Goal: Navigation & Orientation: Find specific page/section

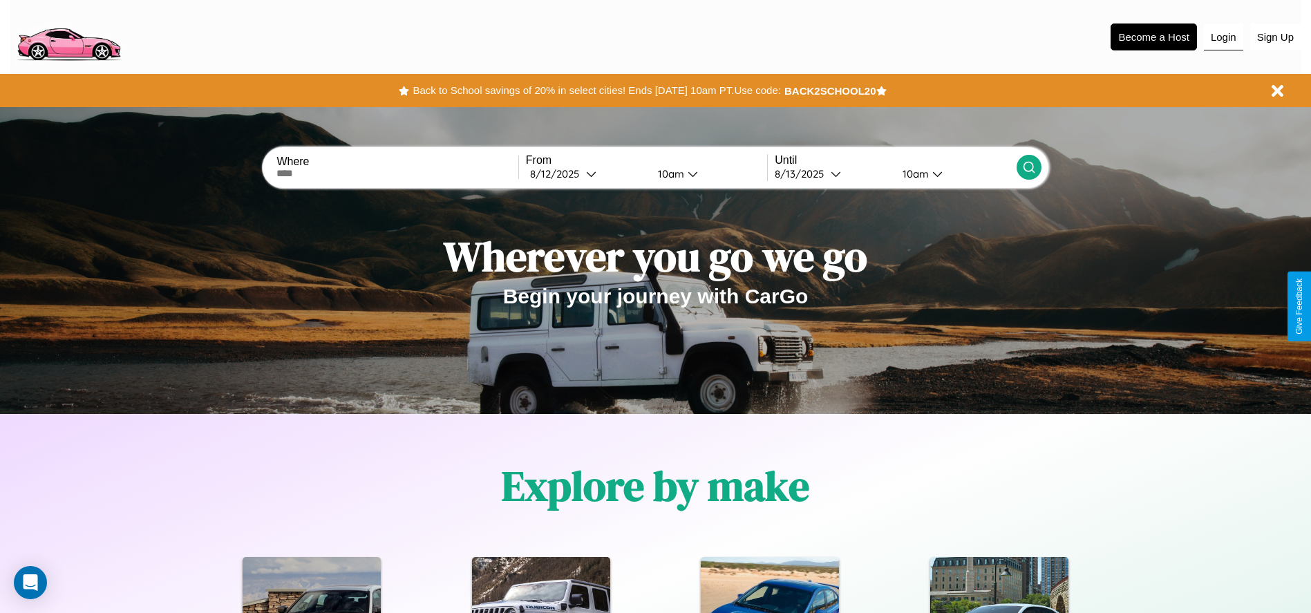
click at [1223, 37] on button "Login" at bounding box center [1223, 37] width 39 height 26
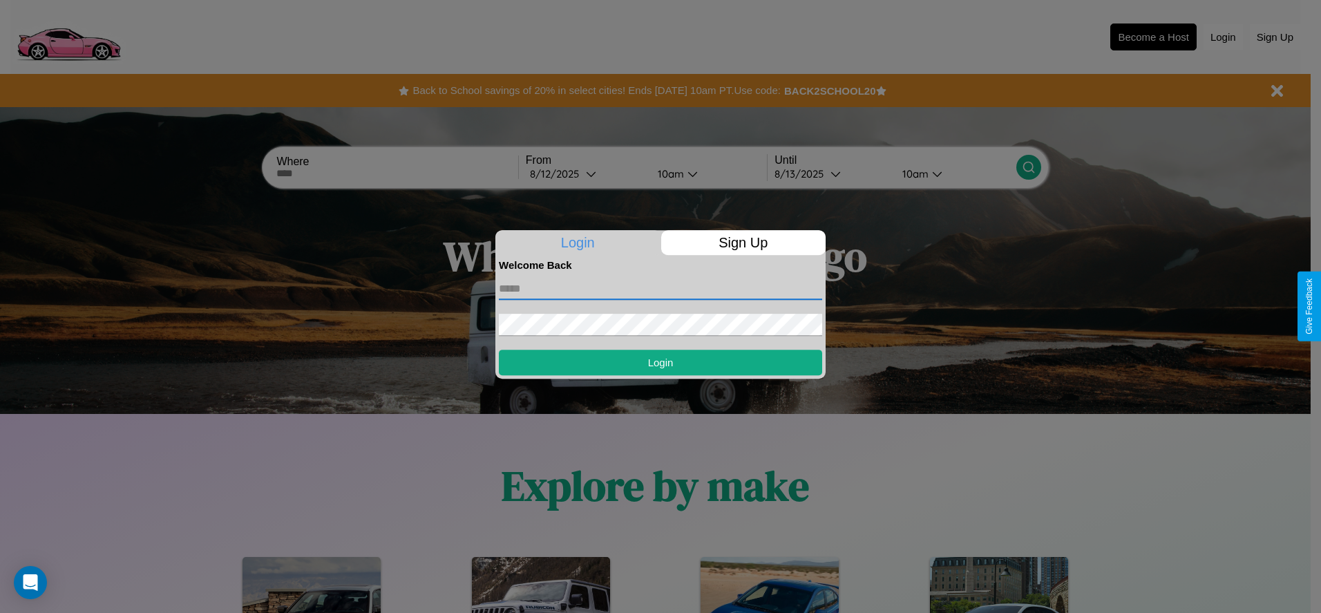
click at [661, 288] on input "text" at bounding box center [660, 289] width 323 height 22
type input "**********"
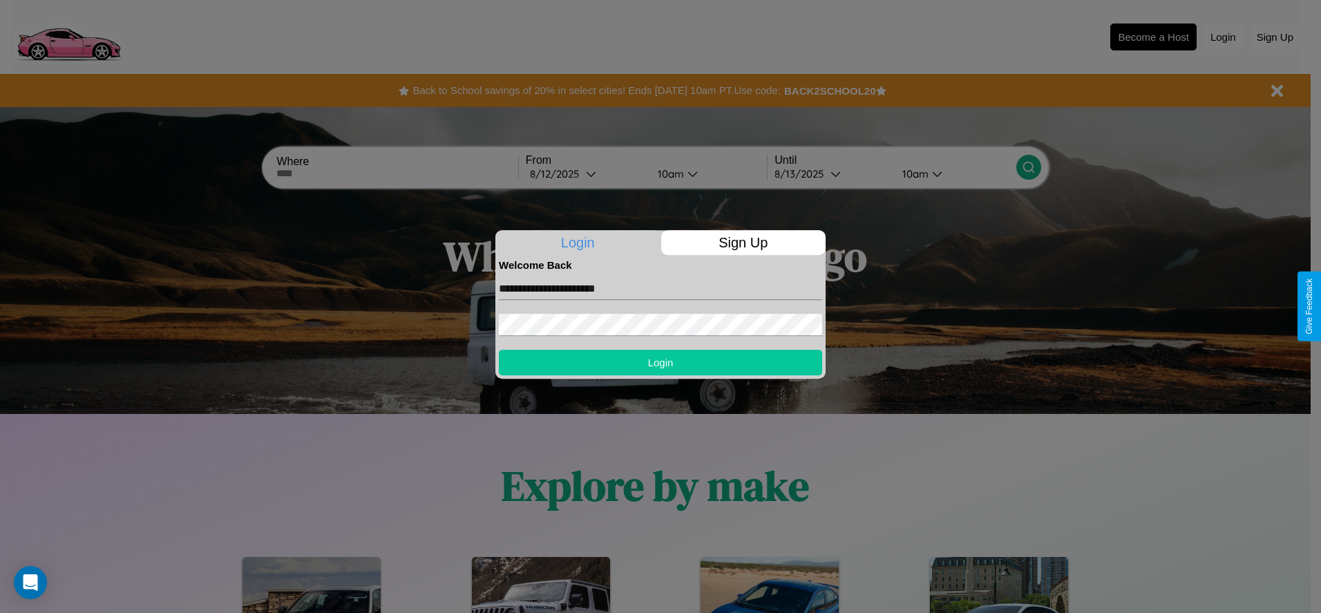
click at [661, 362] on button "Login" at bounding box center [660, 363] width 323 height 26
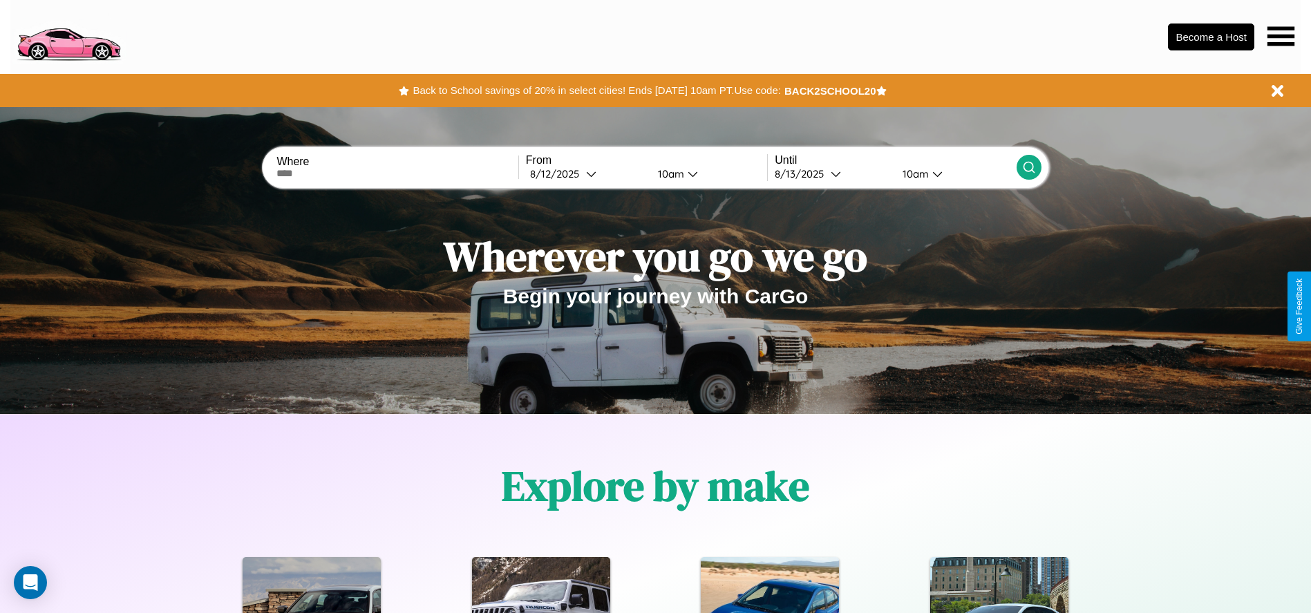
click at [1281, 36] on icon at bounding box center [1280, 35] width 27 height 19
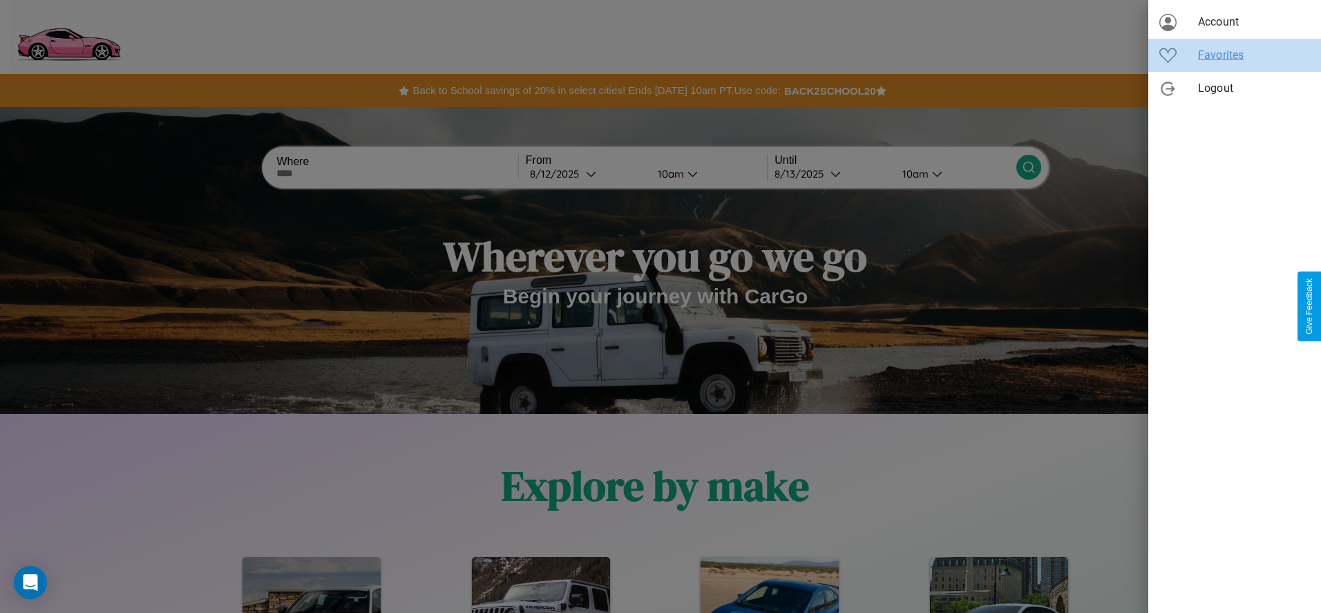
click at [1235, 55] on span "Favorites" at bounding box center [1254, 55] width 112 height 17
